Goal: Navigation & Orientation: Understand site structure

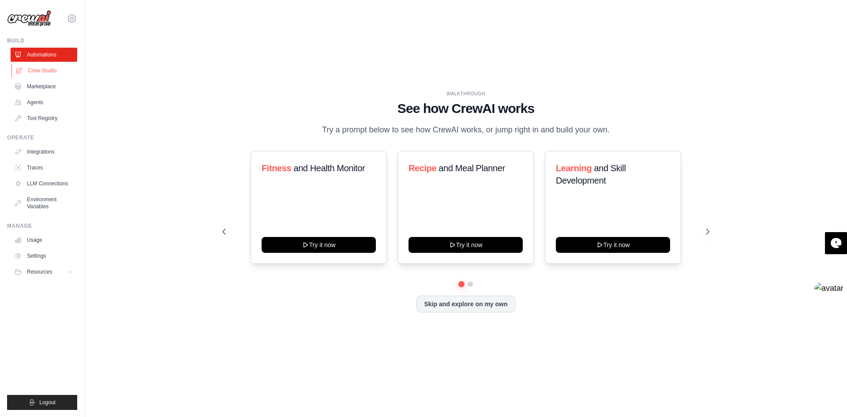
click at [57, 67] on link "Crew Studio" at bounding box center [44, 71] width 67 height 14
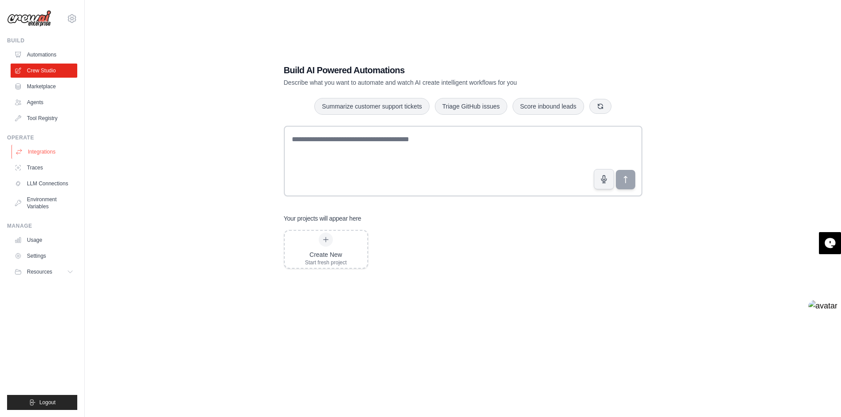
click at [63, 149] on link "Integrations" at bounding box center [44, 152] width 67 height 14
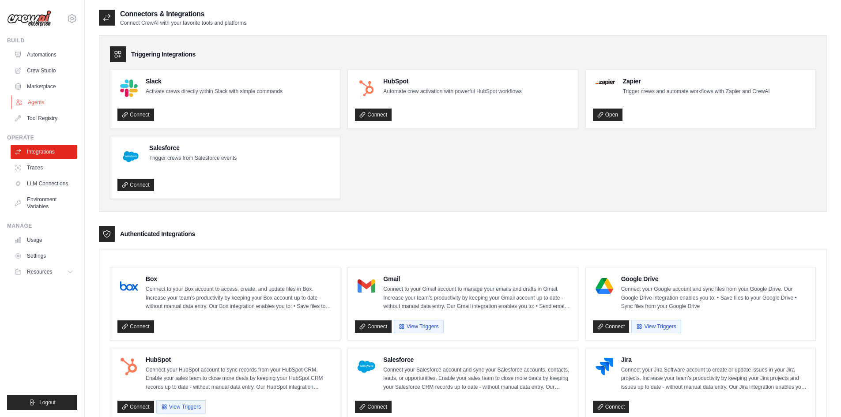
click at [40, 104] on link "Agents" at bounding box center [44, 102] width 67 height 14
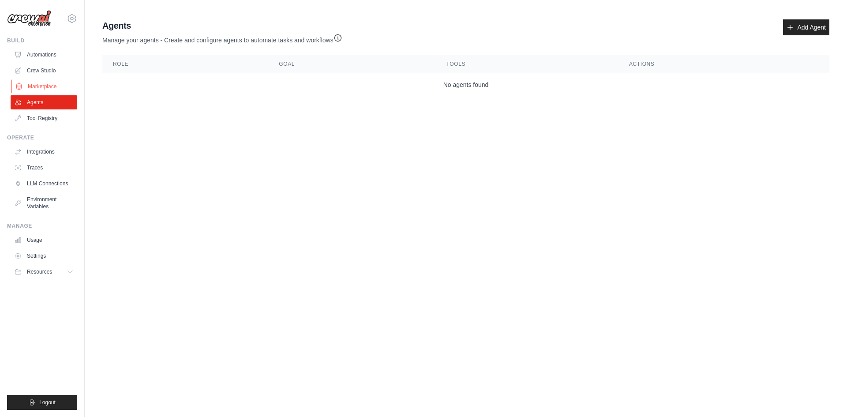
click at [36, 82] on link "Marketplace" at bounding box center [44, 86] width 67 height 14
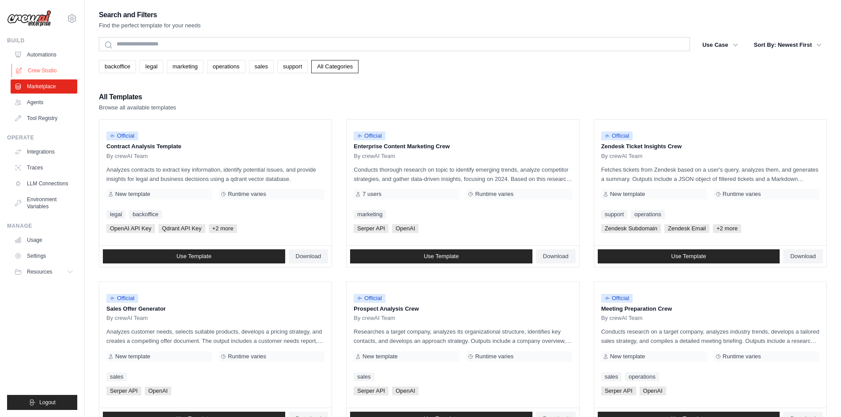
click at [38, 69] on link "Crew Studio" at bounding box center [44, 71] width 67 height 14
